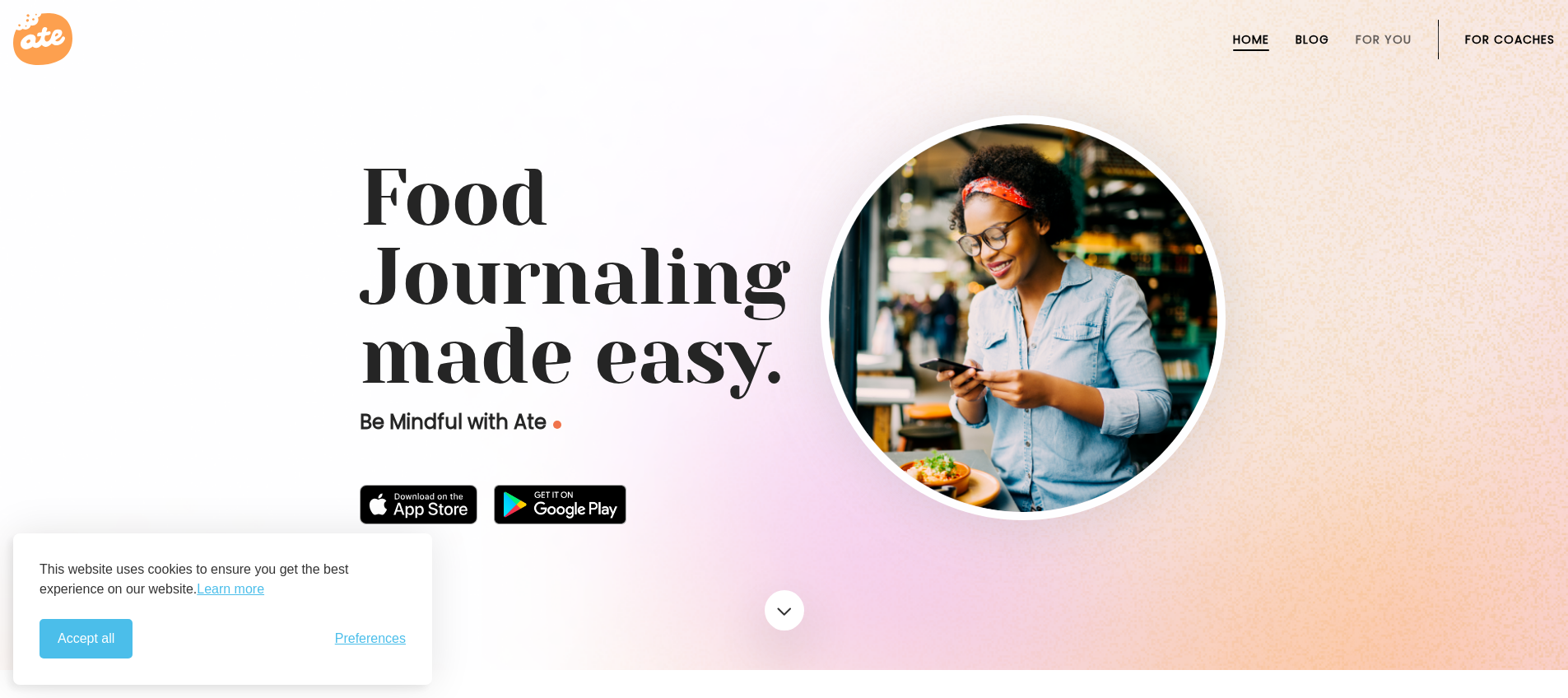
click at [1305, 40] on link "Blog" at bounding box center [1312, 39] width 33 height 13
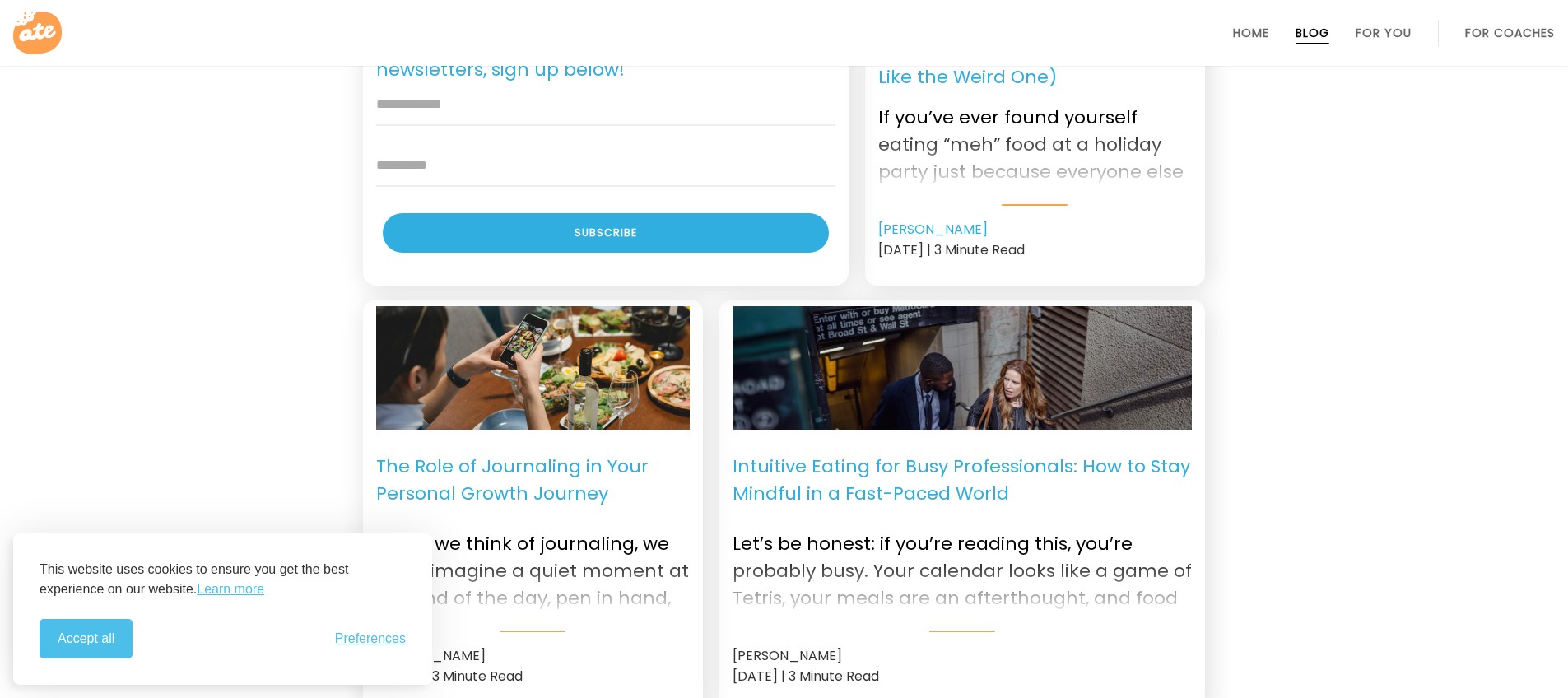
scroll to position [1015, 0]
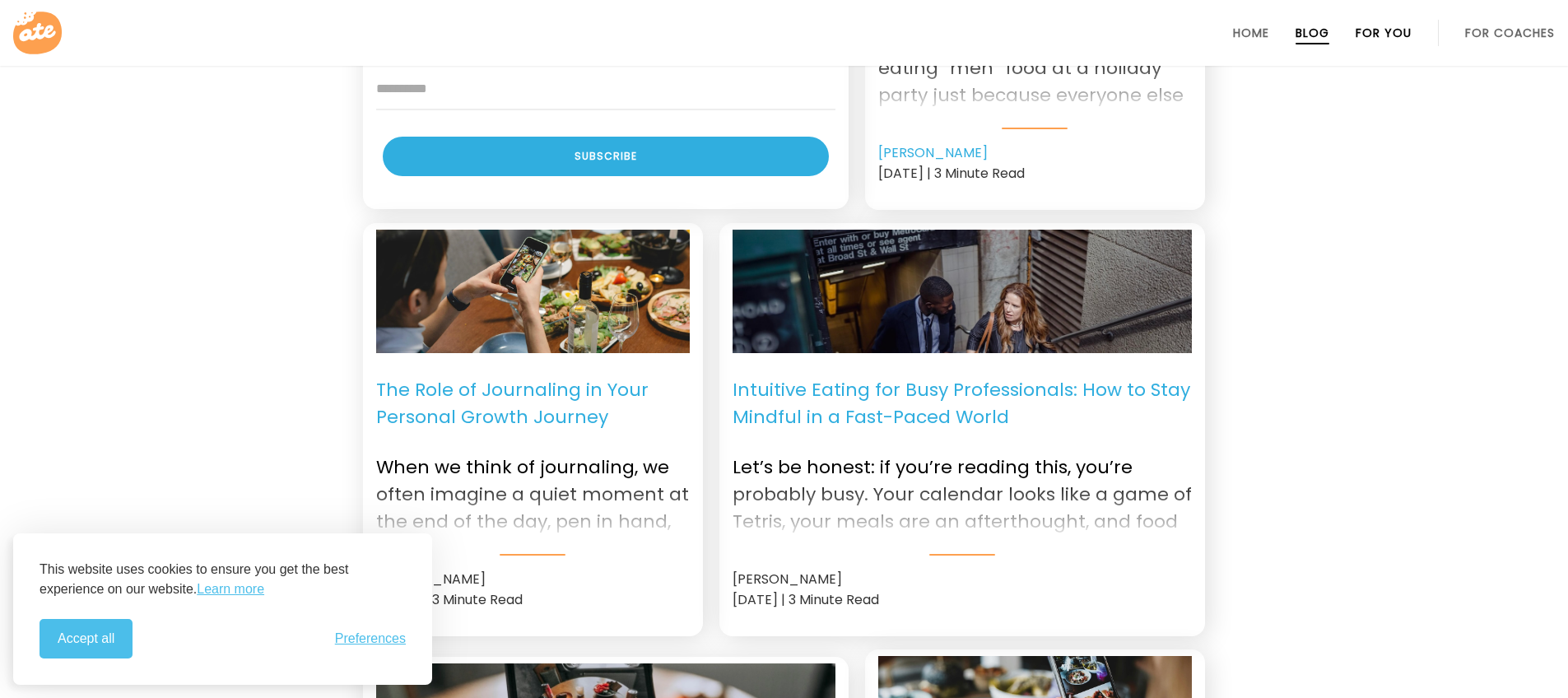
click at [1360, 33] on link "For You" at bounding box center [1383, 32] width 56 height 13
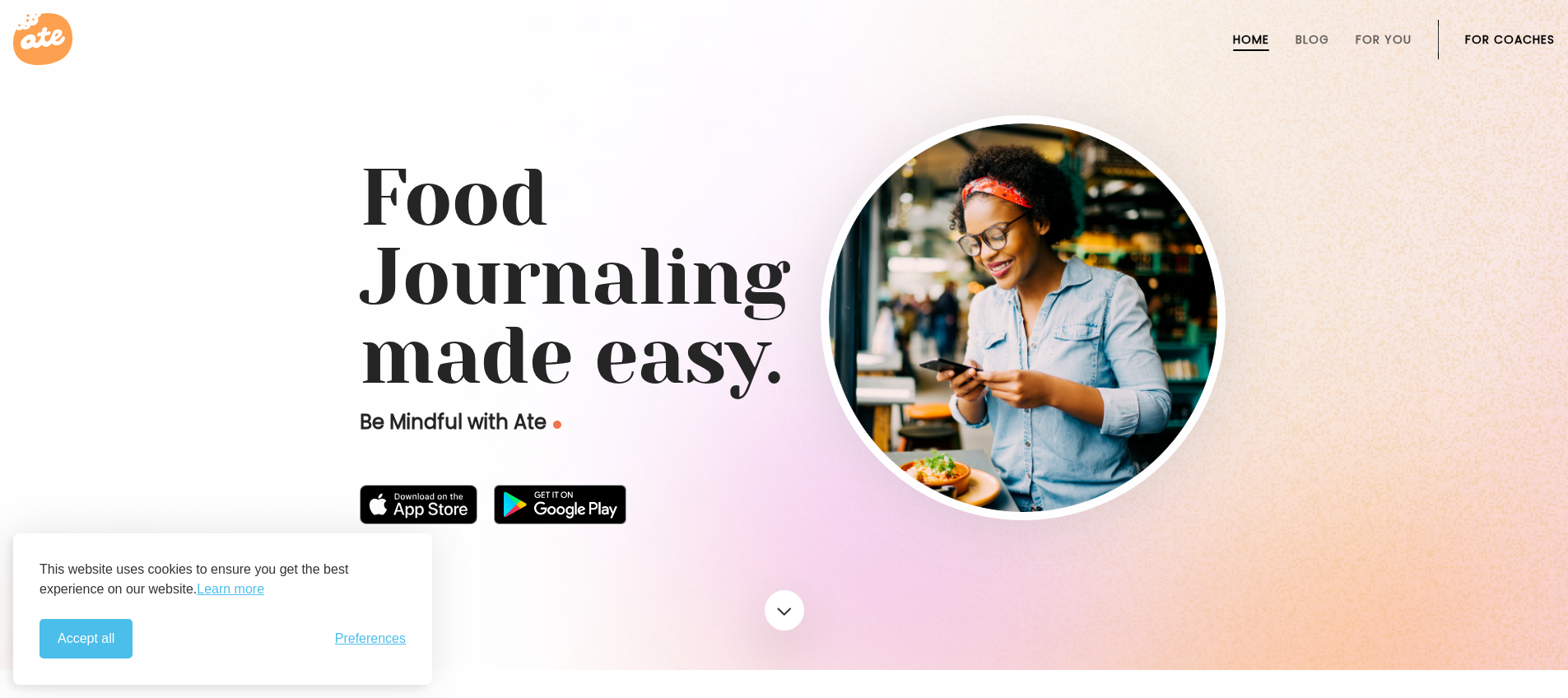
click at [24, 32] on icon at bounding box center [43, 39] width 60 height 52
